Goal: Information Seeking & Learning: Check status

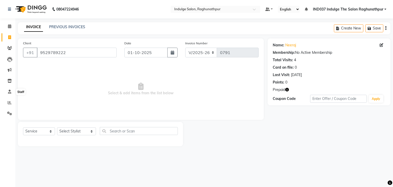
select select "7475"
select select "service"
click at [10, 103] on icon at bounding box center [10, 102] width 4 height 4
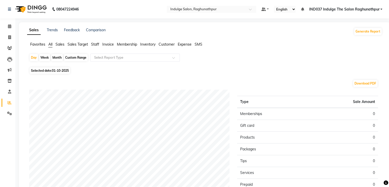
click at [75, 58] on div "Custom Range" at bounding box center [76, 57] width 24 height 7
select select "10"
select select "2025"
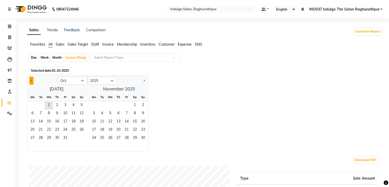
click at [31, 80] on span "Previous month" at bounding box center [32, 80] width 2 height 2
select select "9"
click at [112, 104] on span "1" at bounding box center [110, 105] width 8 height 8
click at [107, 106] on span "1" at bounding box center [110, 105] width 8 height 8
click at [34, 101] on span "1" at bounding box center [32, 105] width 8 height 8
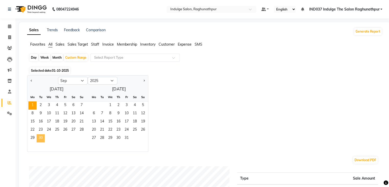
click at [40, 136] on span "30" at bounding box center [41, 138] width 8 height 8
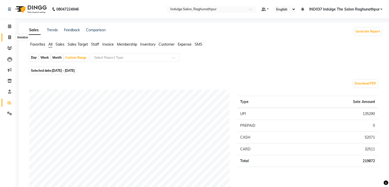
click at [9, 35] on icon at bounding box center [9, 37] width 3 height 4
select select "service"
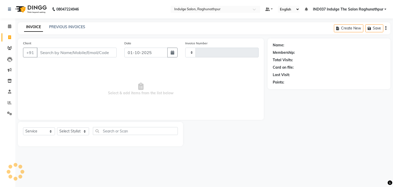
type input "0791"
select select "7475"
